Goal: Information Seeking & Learning: Learn about a topic

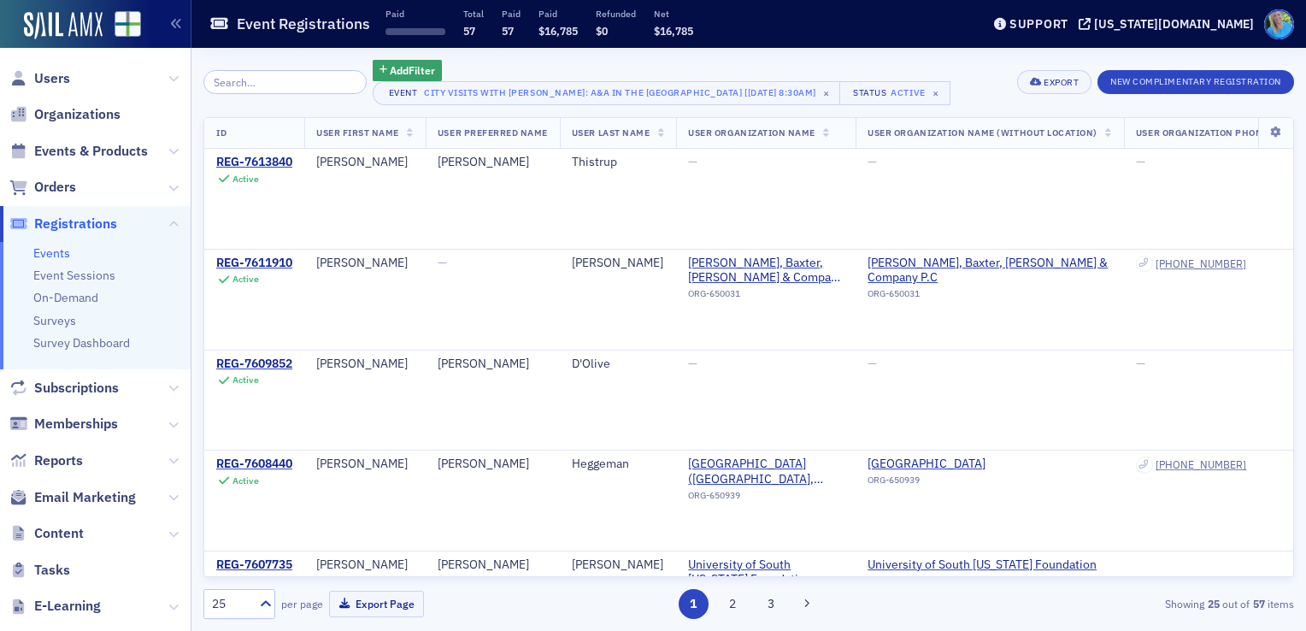
click at [65, 197] on span "Orders" at bounding box center [95, 187] width 191 height 37
click at [64, 187] on span "Orders" at bounding box center [55, 187] width 42 height 19
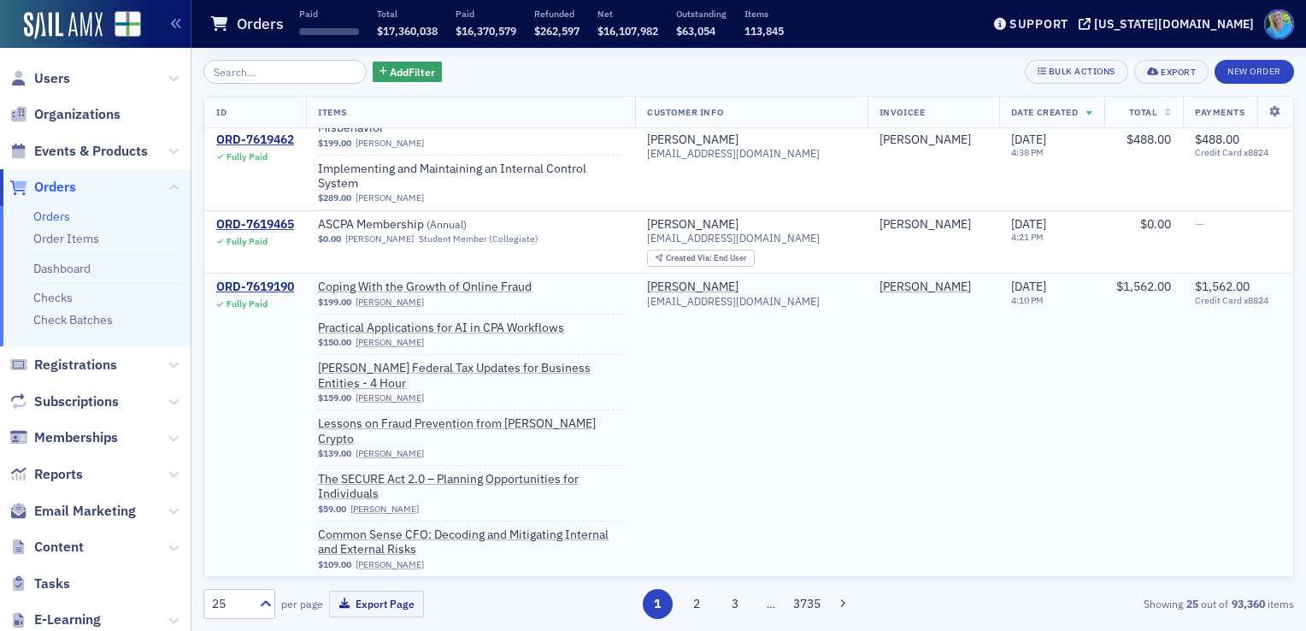
scroll to position [256, 0]
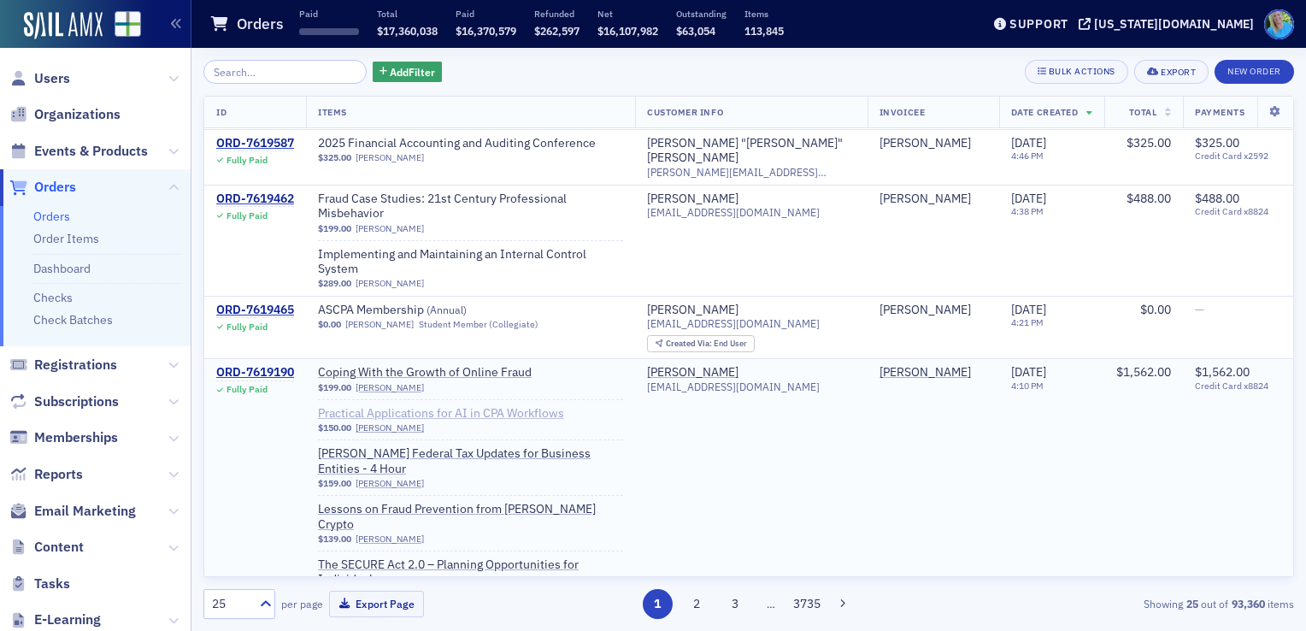
click at [510, 406] on span "Practical Applications for AI in CPA Workflows" at bounding box center [441, 413] width 246 height 15
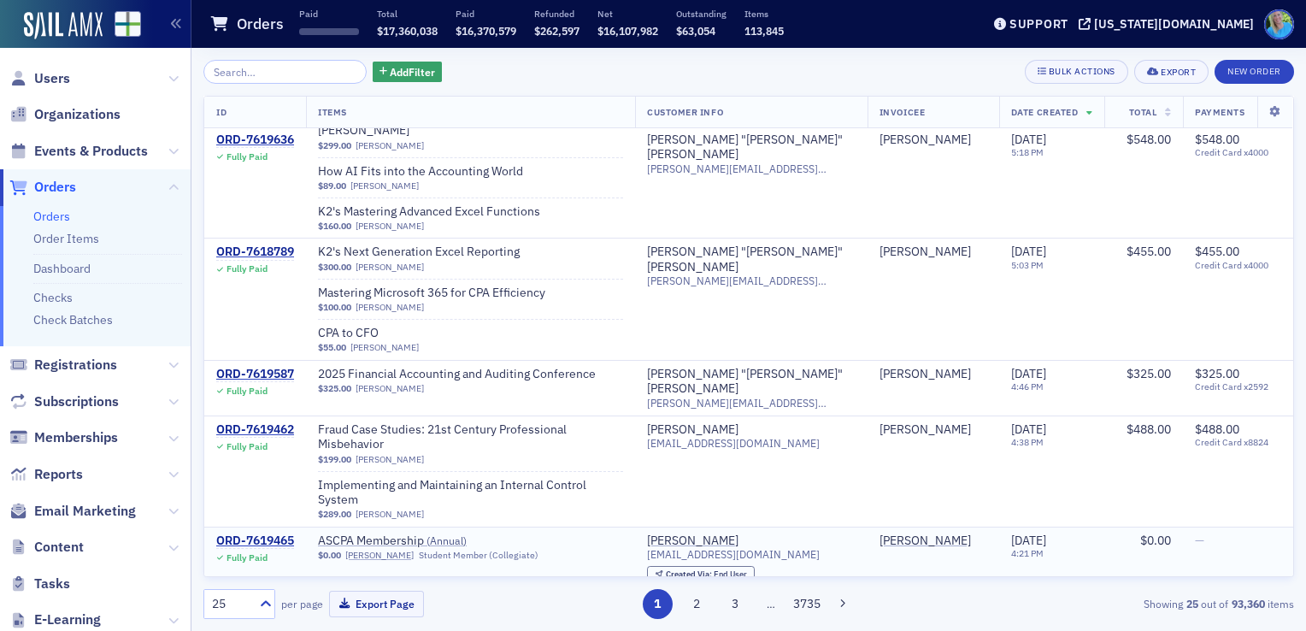
scroll to position [0, 0]
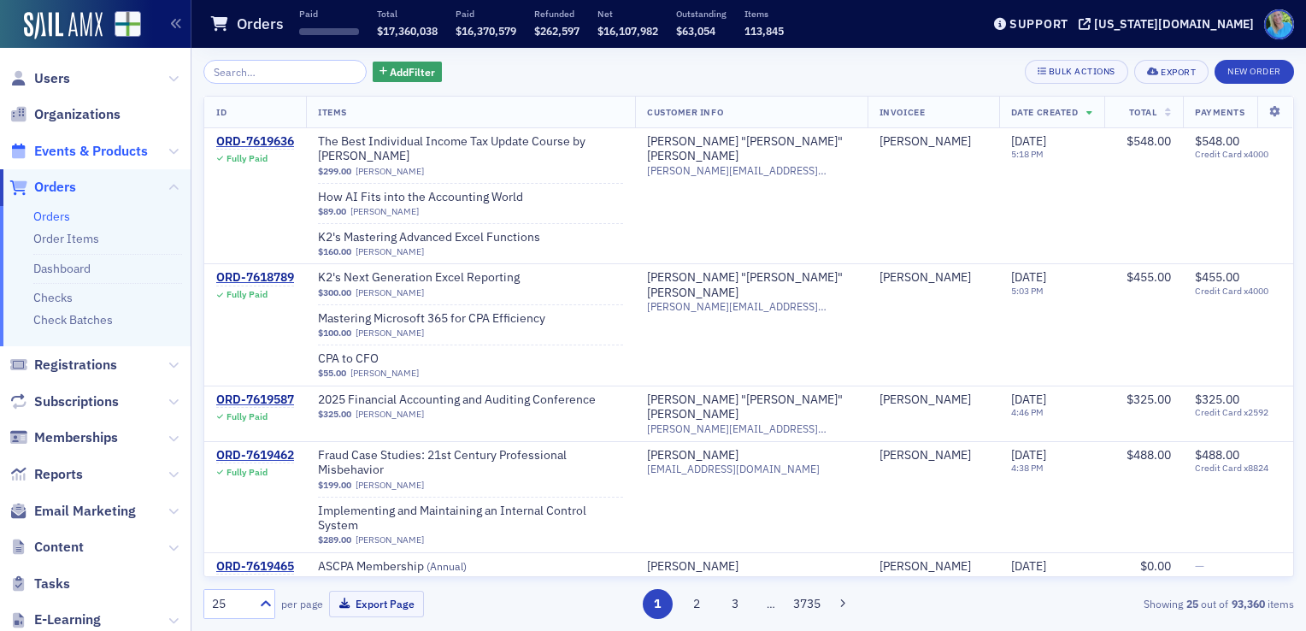
click at [57, 156] on span "Events & Products" at bounding box center [91, 151] width 114 height 19
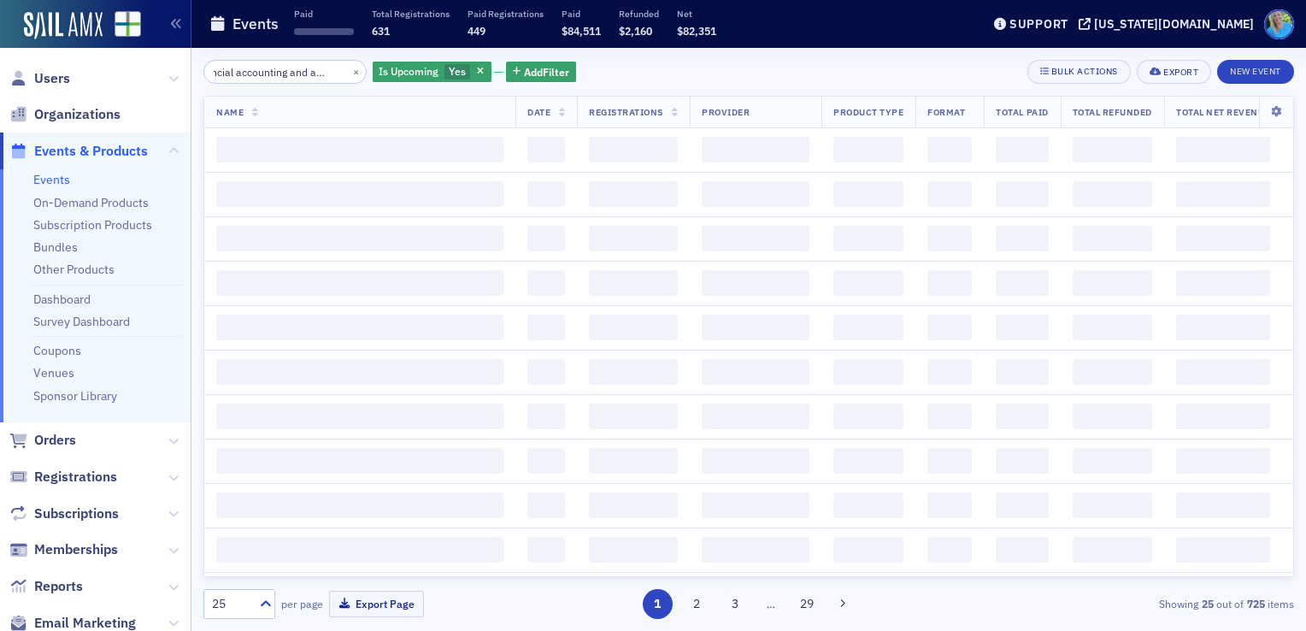
scroll to position [0, 38]
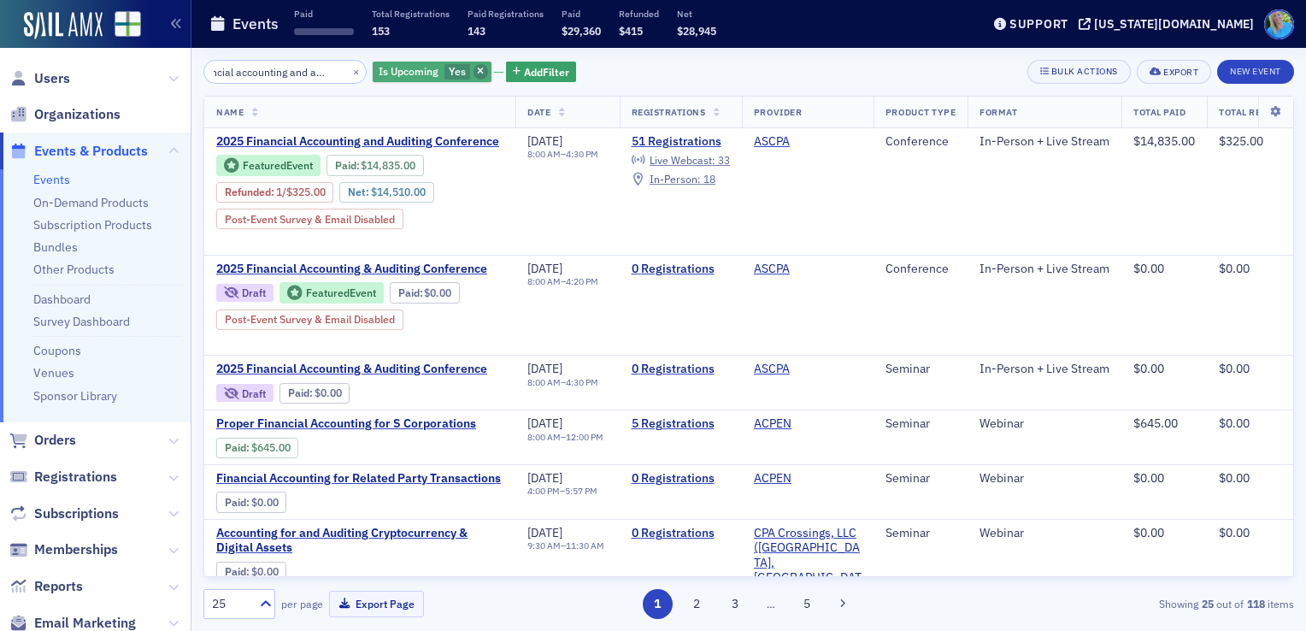
type input "financial accounting and auditing"
click at [473, 73] on span "button" at bounding box center [480, 71] width 15 height 15
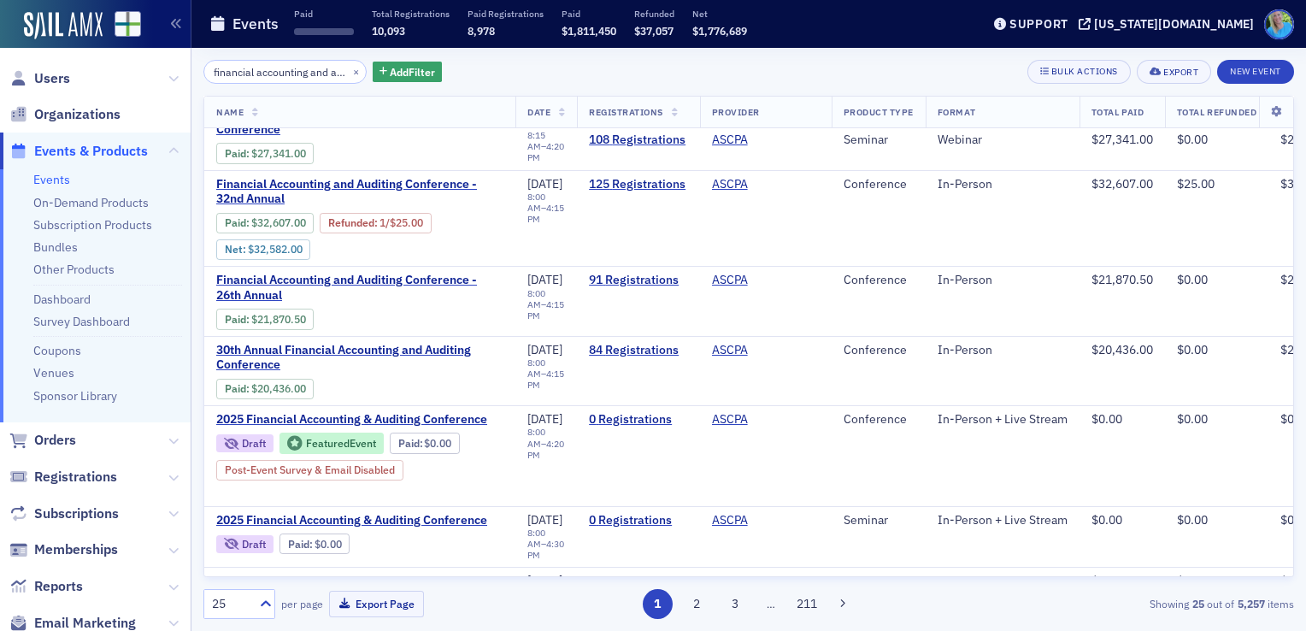
scroll to position [342, 0]
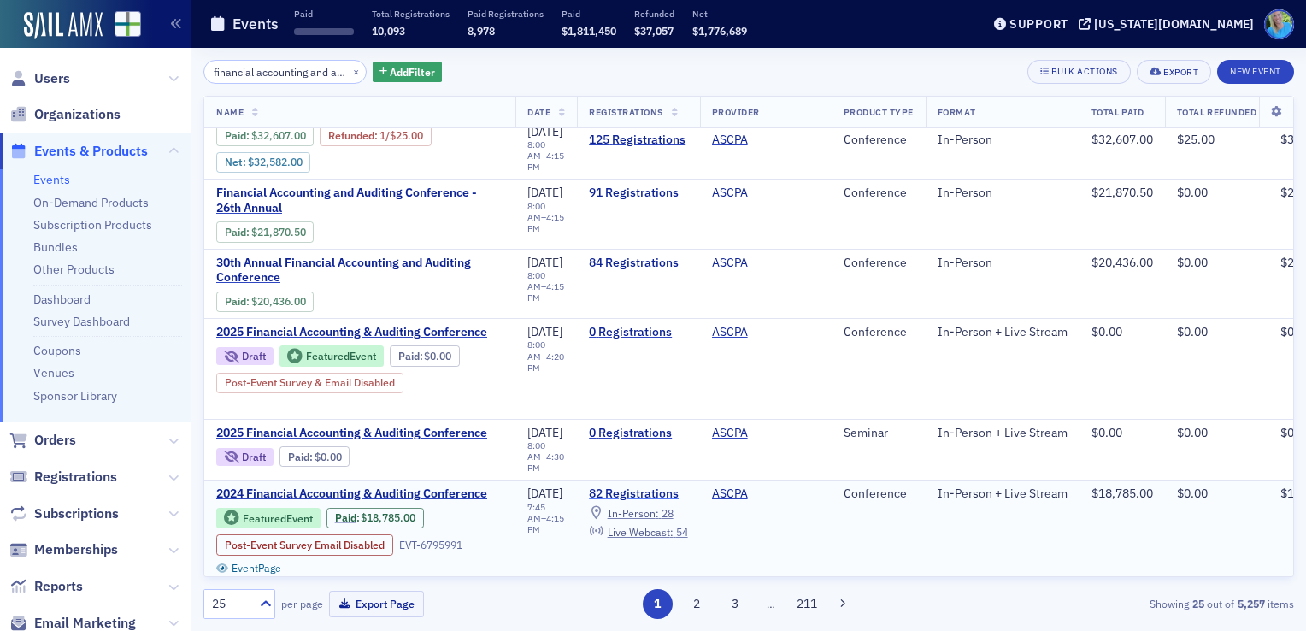
click at [650, 486] on link "82 Registrations" at bounding box center [638, 493] width 98 height 15
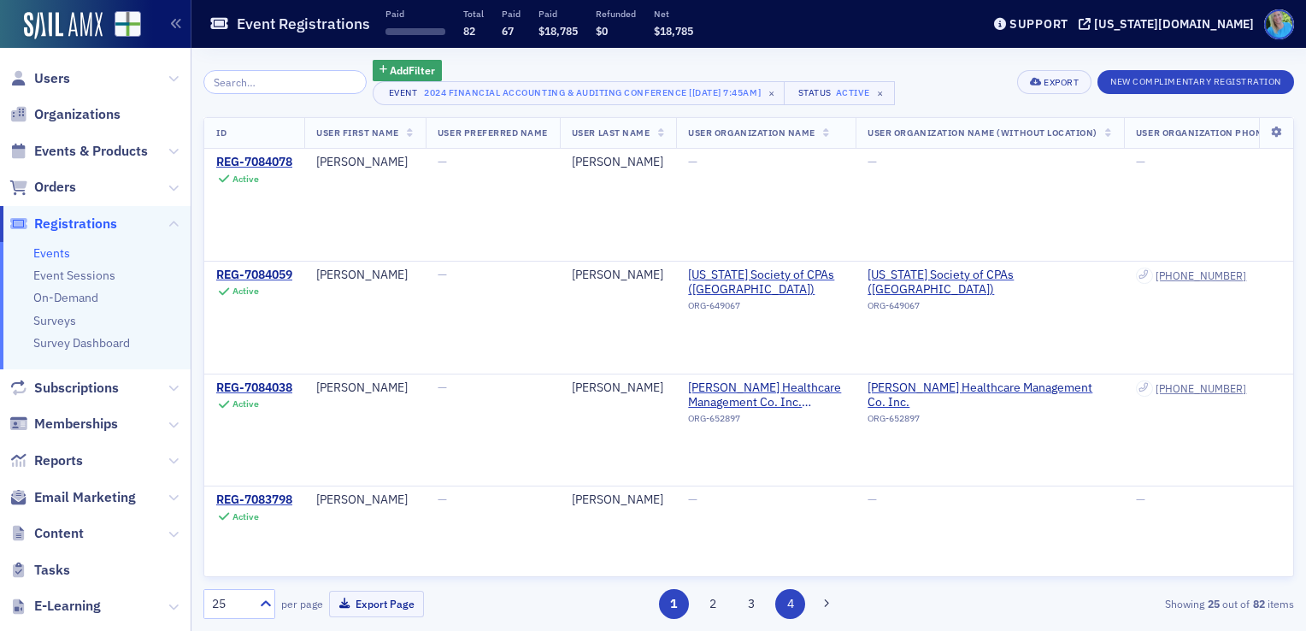
click at [790, 601] on button "4" at bounding box center [790, 604] width 30 height 30
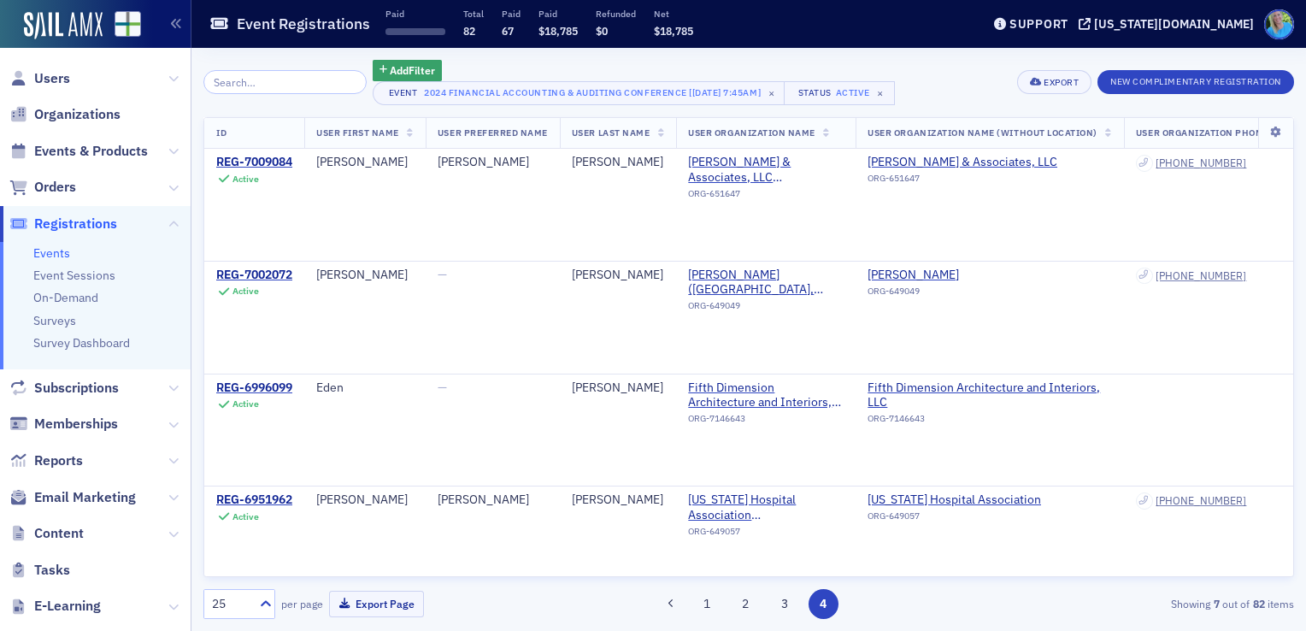
scroll to position [0, 5962]
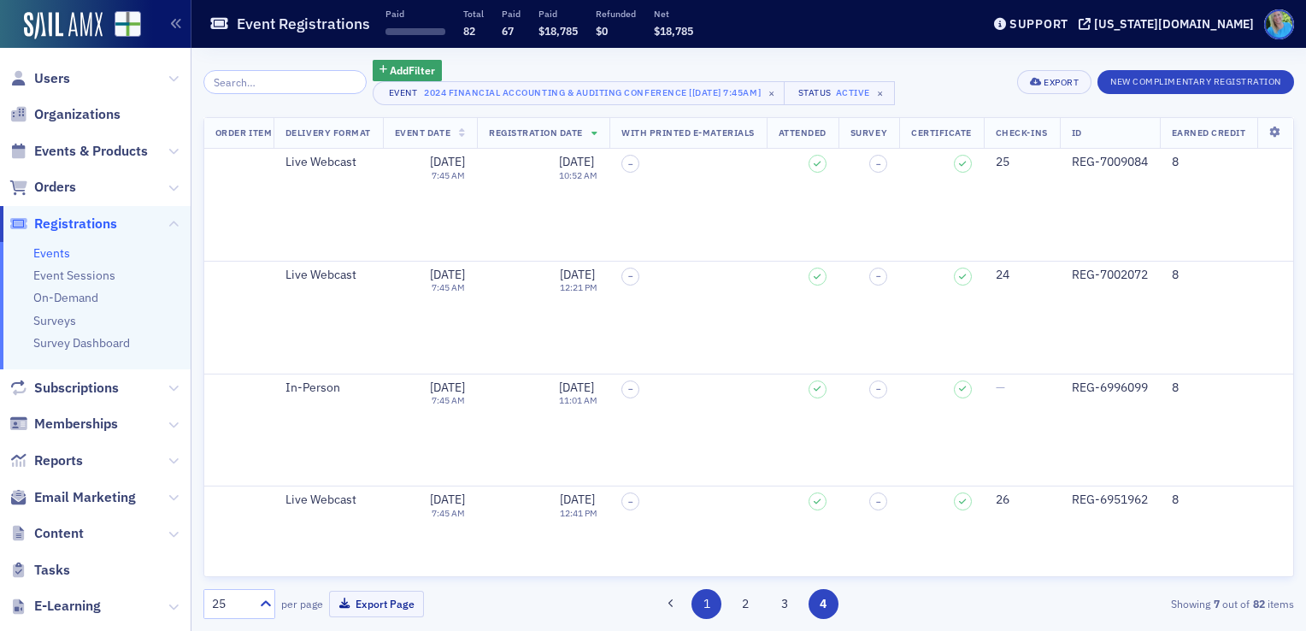
click at [710, 605] on button "1" at bounding box center [706, 604] width 30 height 30
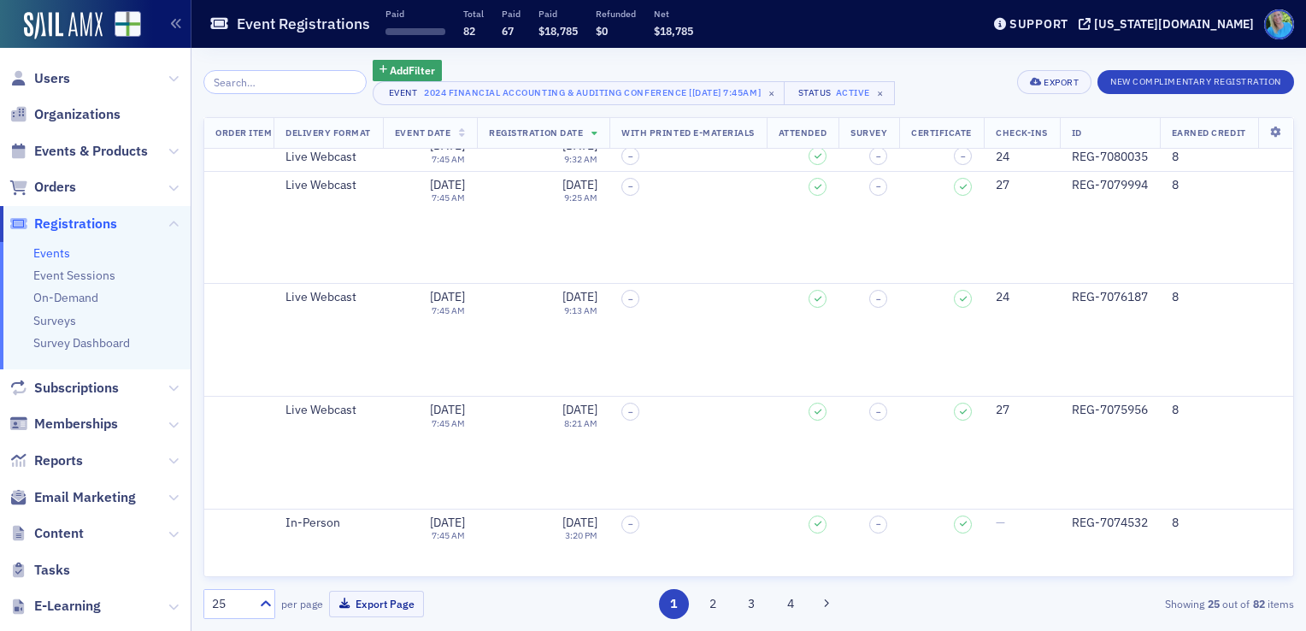
scroll to position [2383, 5962]
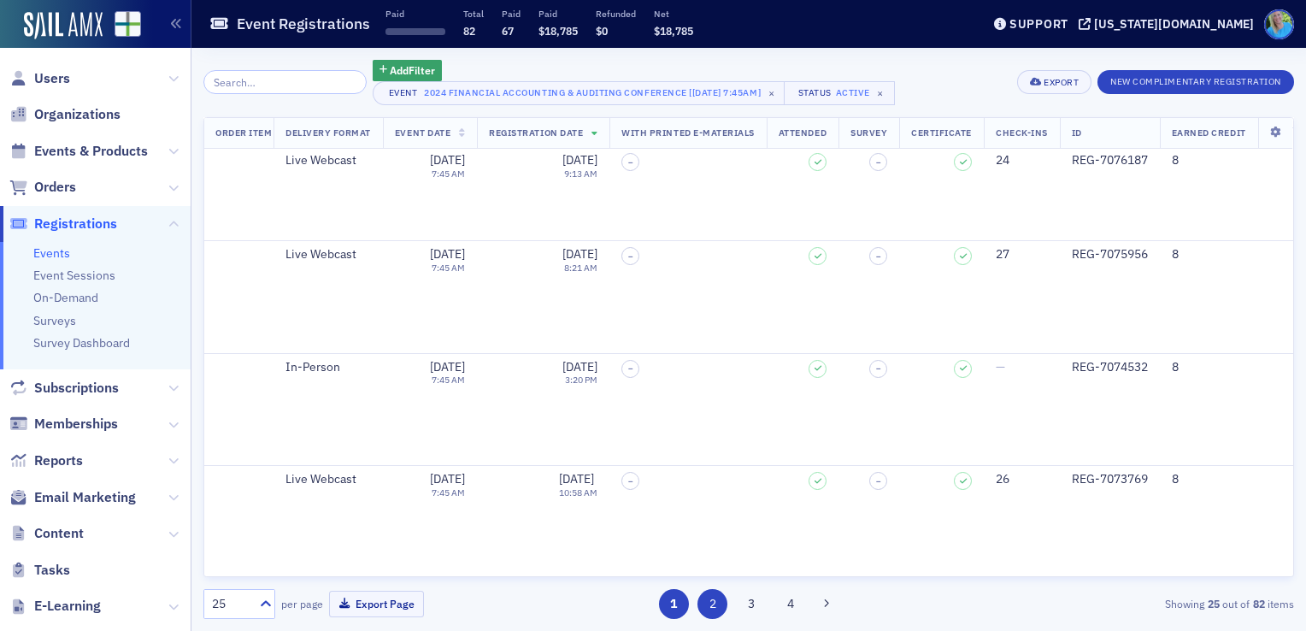
click at [711, 602] on button "2" at bounding box center [712, 604] width 30 height 30
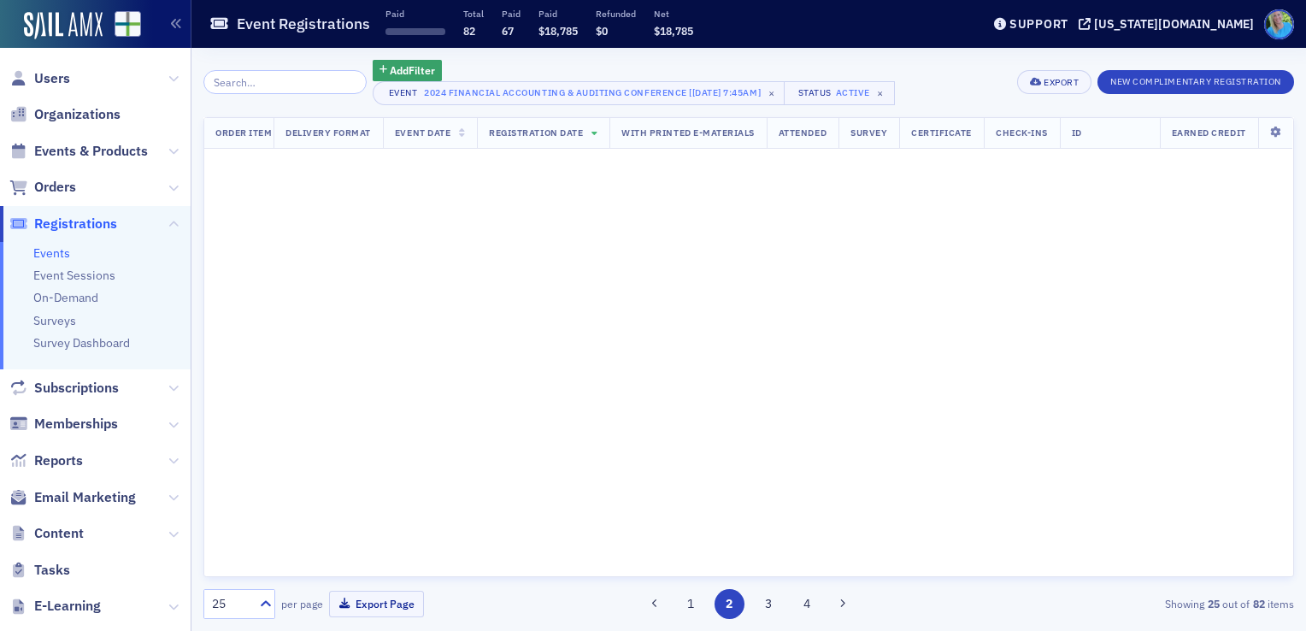
scroll to position [0, 5962]
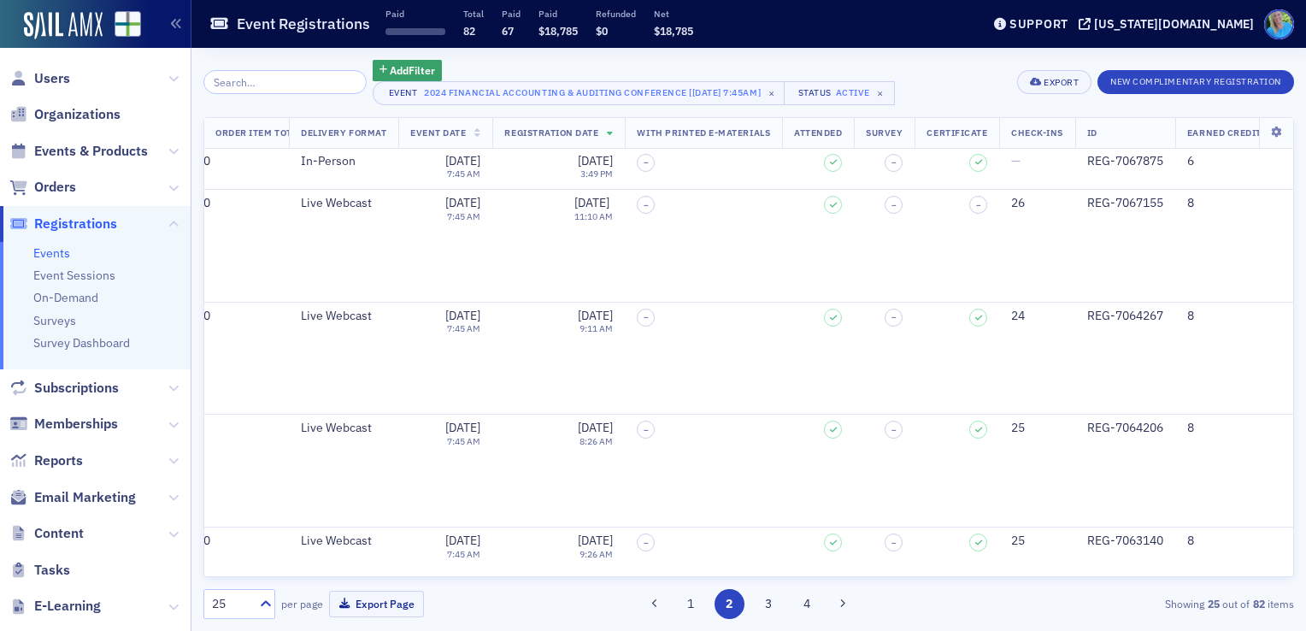
scroll to position [1111, 5962]
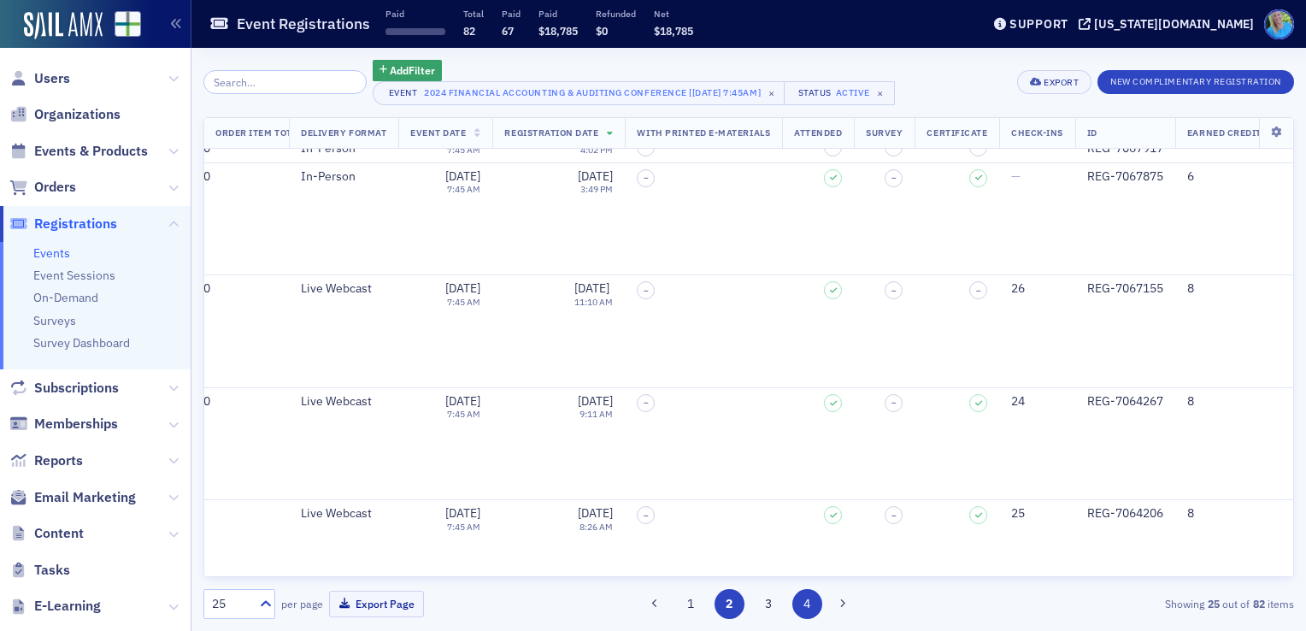
click at [812, 606] on button "4" at bounding box center [807, 604] width 30 height 30
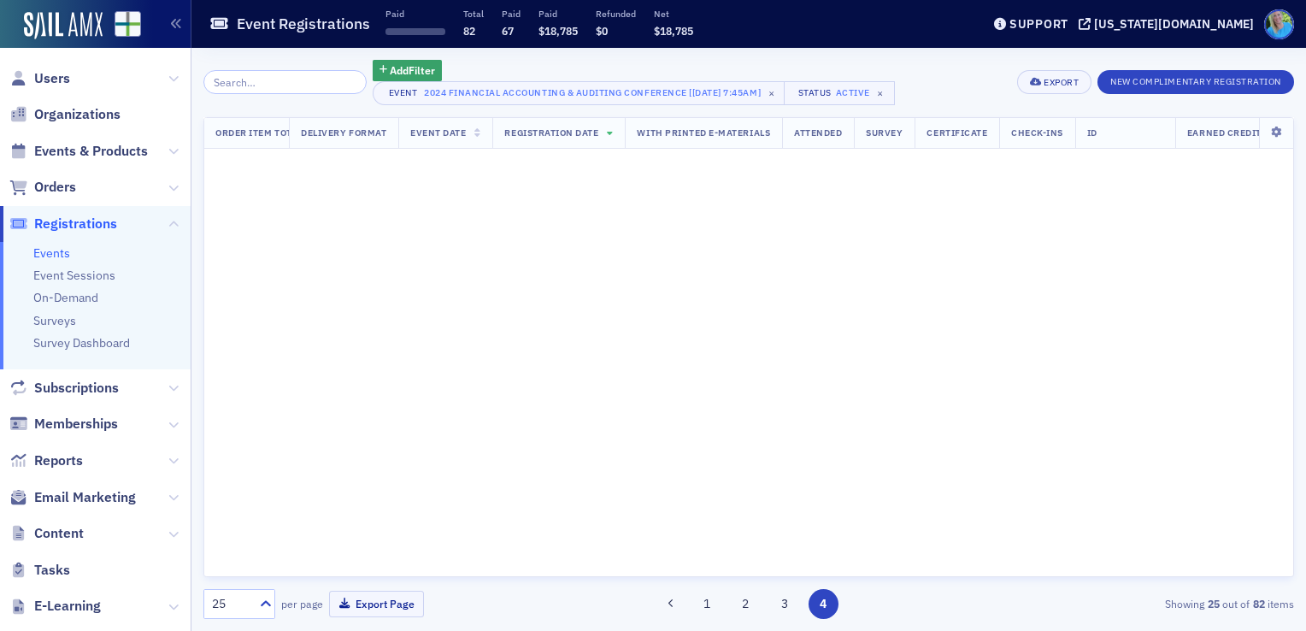
scroll to position [0, 5962]
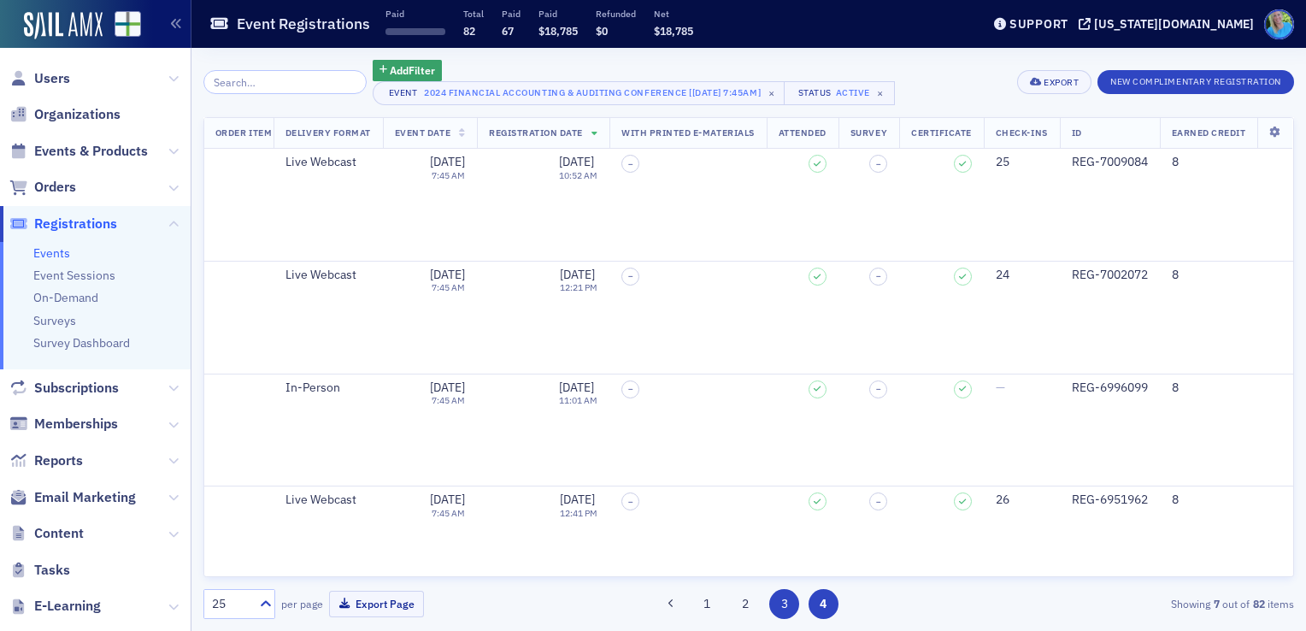
click at [773, 607] on button "3" at bounding box center [784, 604] width 30 height 30
click at [720, 609] on button "2" at bounding box center [729, 604] width 30 height 30
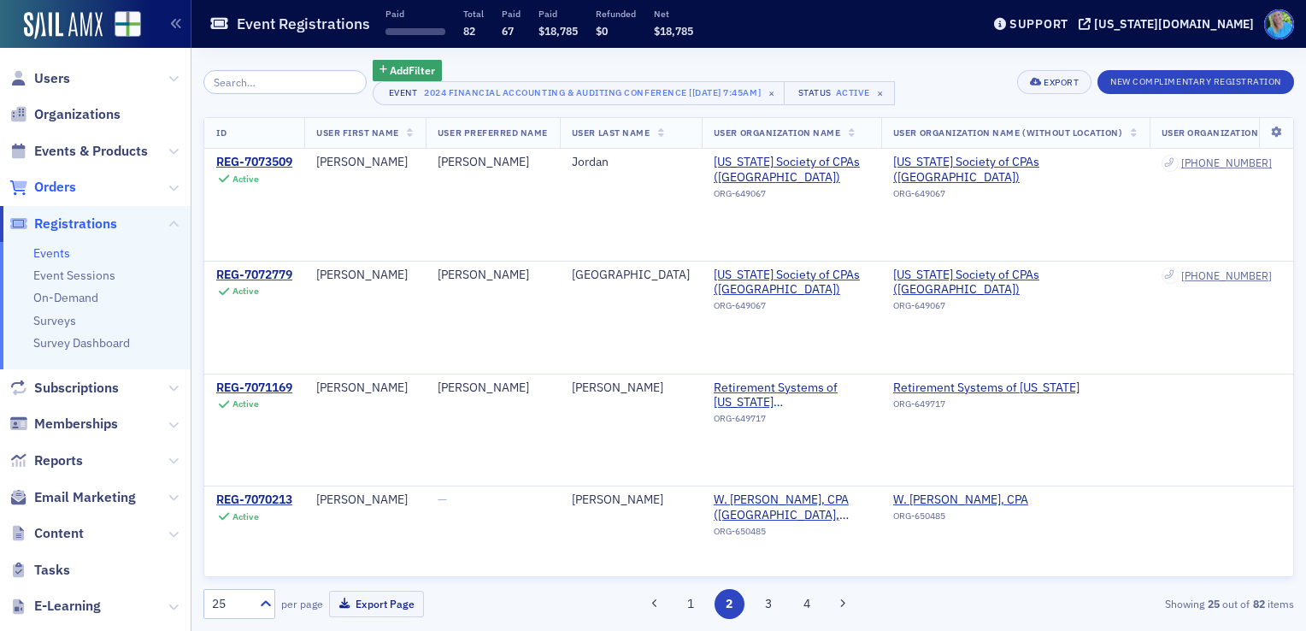
click at [64, 185] on span "Orders" at bounding box center [55, 187] width 42 height 19
